Goal: Task Accomplishment & Management: Use online tool/utility

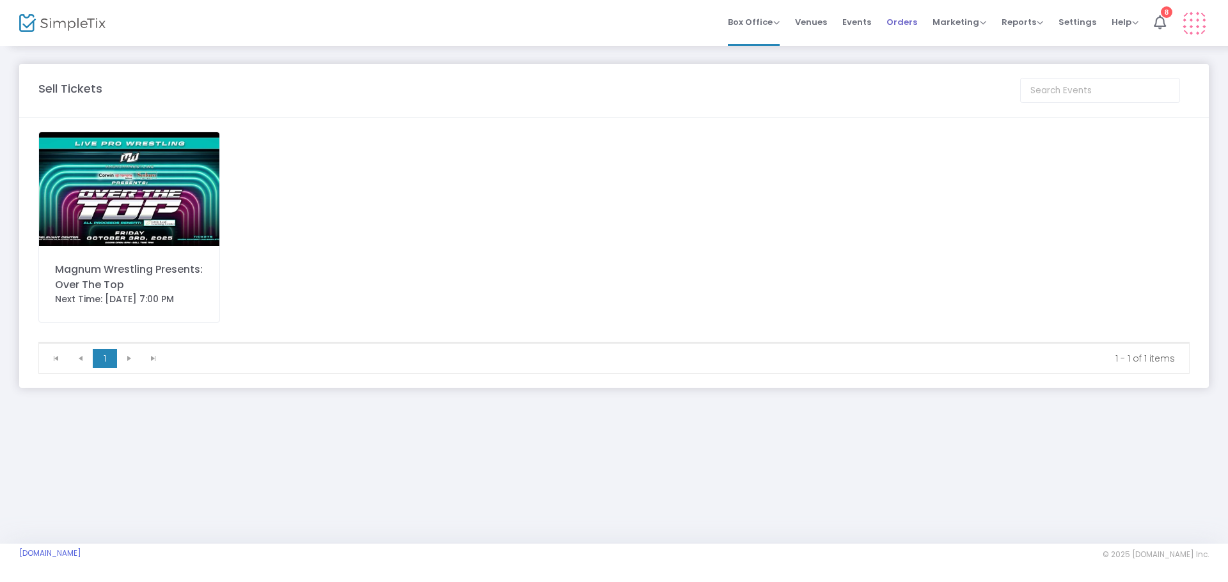
click at [905, 27] on span "Orders" at bounding box center [901, 22] width 31 height 33
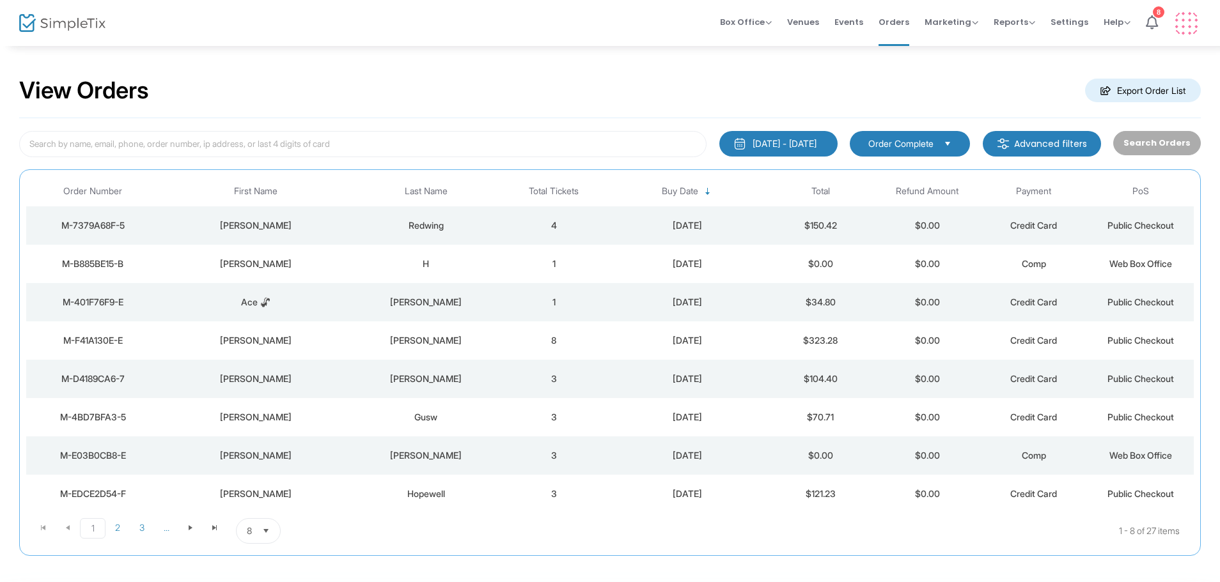
click at [577, 225] on td "4" at bounding box center [554, 226] width 107 height 38
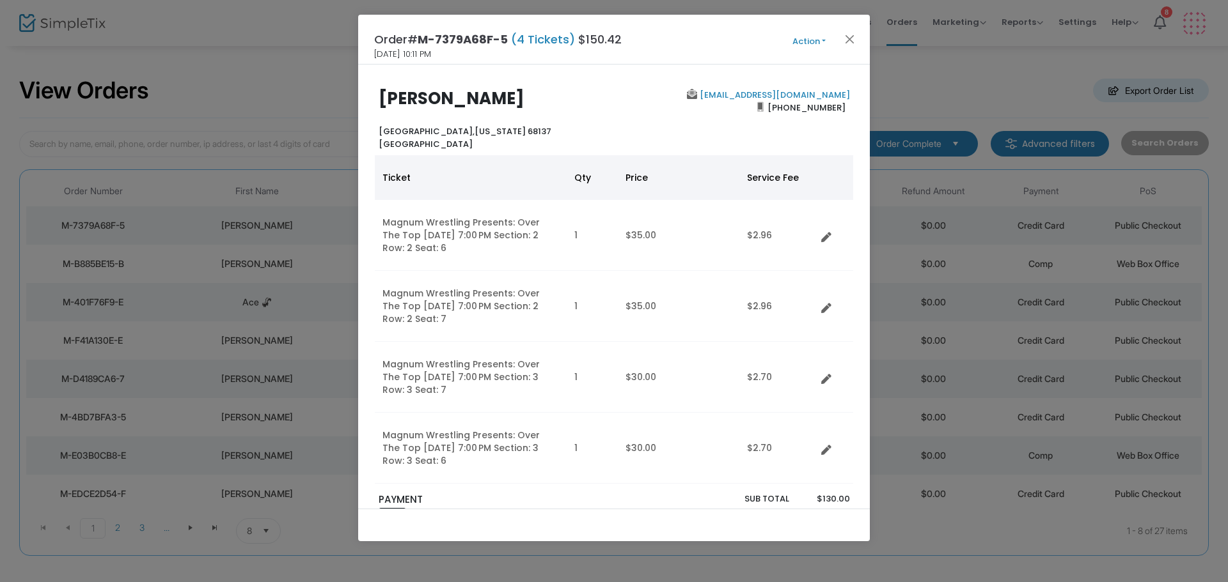
click at [836, 43] on button "Action" at bounding box center [808, 42] width 77 height 14
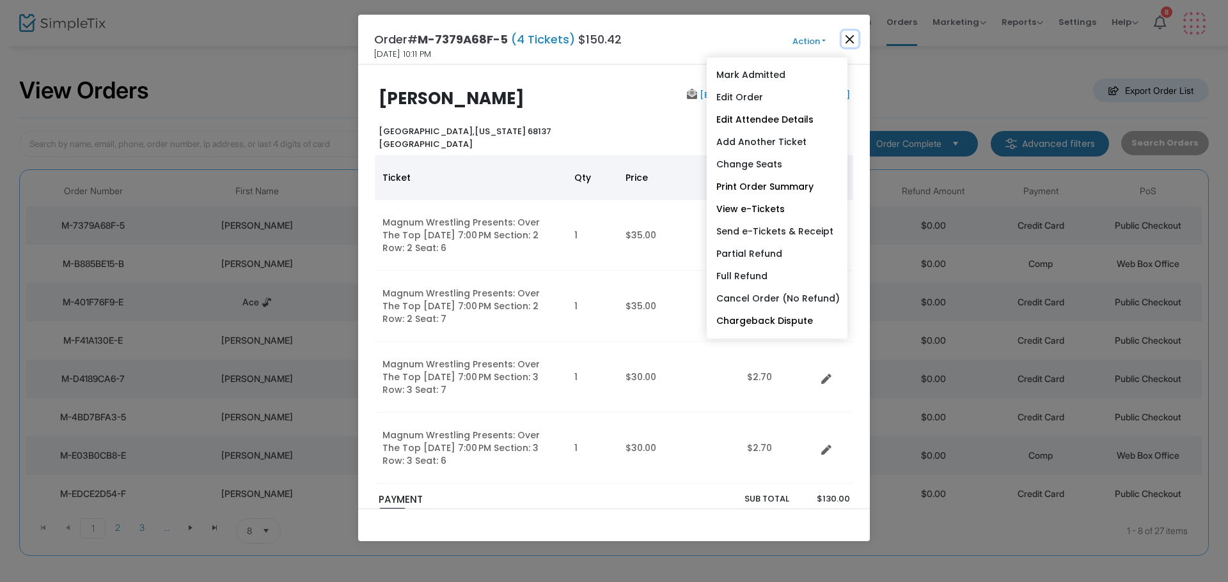
click at [847, 41] on button "Close" at bounding box center [849, 39] width 17 height 17
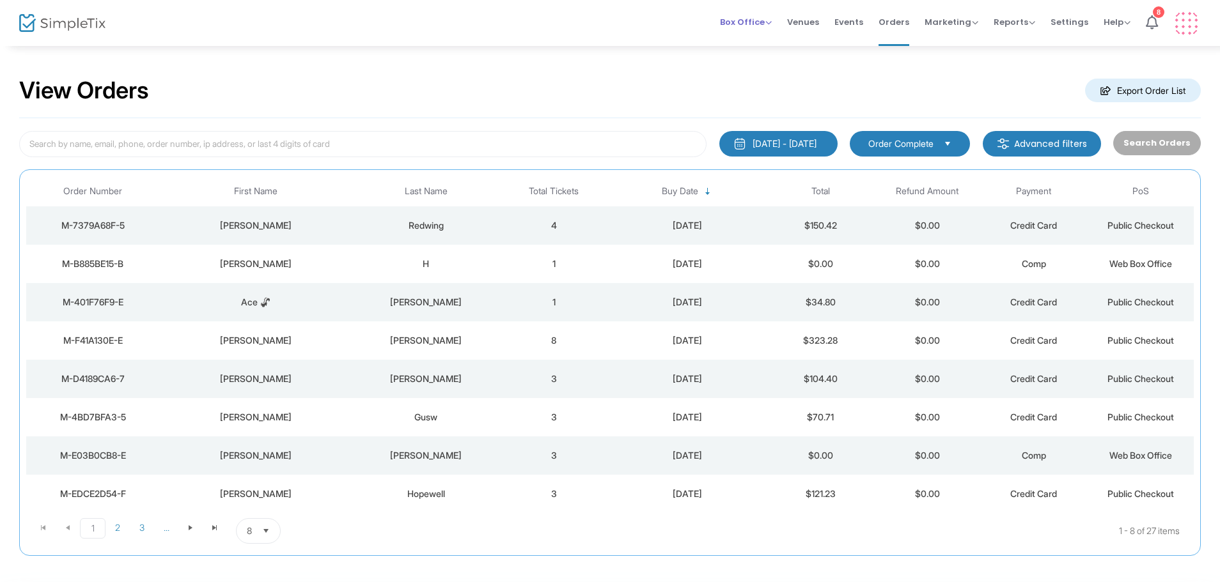
click at [771, 19] on span "Box Office" at bounding box center [746, 22] width 52 height 12
click at [774, 42] on li "Sell Tickets" at bounding box center [765, 43] width 91 height 25
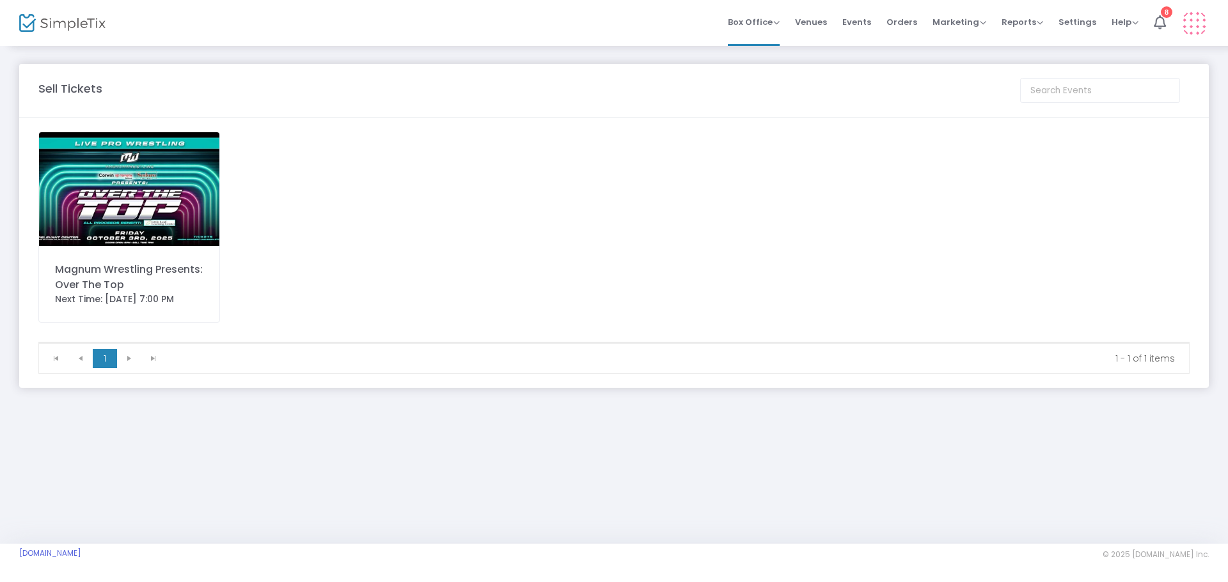
click at [155, 195] on img at bounding box center [129, 189] width 180 height 114
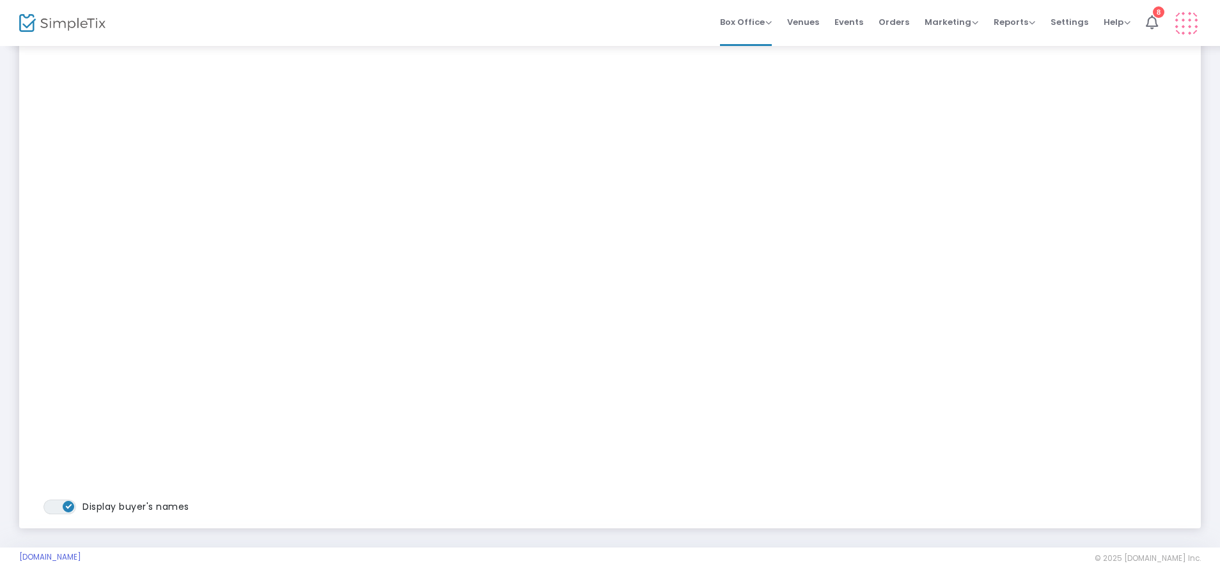
scroll to position [166, 0]
